Goal: Check status

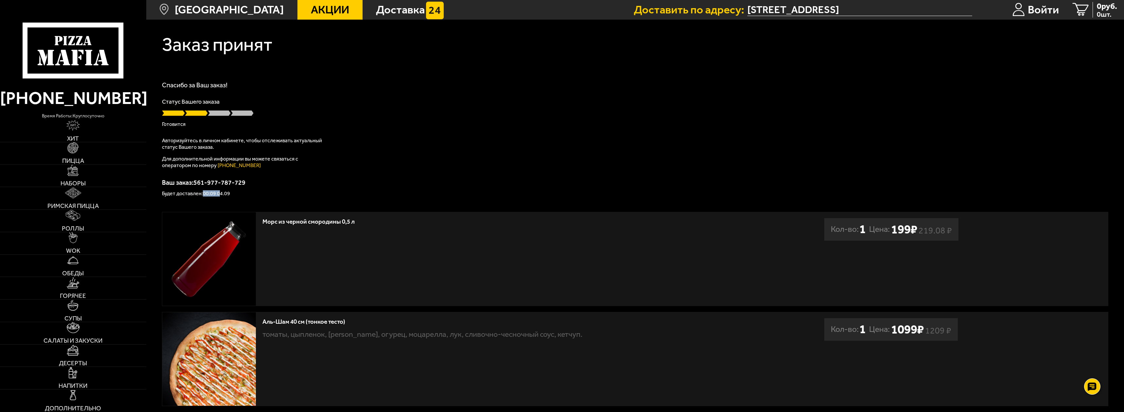
drag, startPoint x: 202, startPoint y: 192, endPoint x: 220, endPoint y: 192, distance: 17.7
click at [220, 192] on p "Будет доставлен: 00:09 04.09" at bounding box center [635, 193] width 946 height 5
click at [495, 168] on div "Спасибо за Ваш заказ! Статус Вашего заказа [PERSON_NAME] Авторизуйтесь в личном…" at bounding box center [635, 139] width 946 height 115
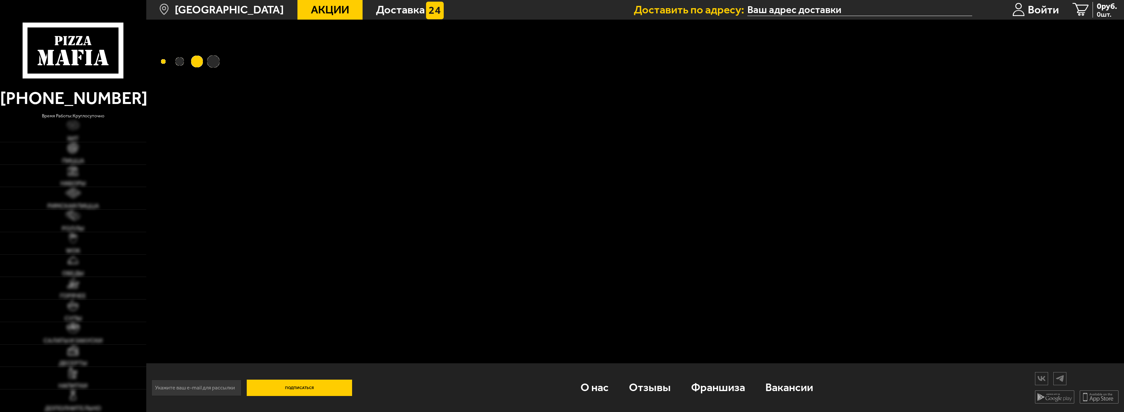
type input "[STREET_ADDRESS]"
